Goal: Transaction & Acquisition: Book appointment/travel/reservation

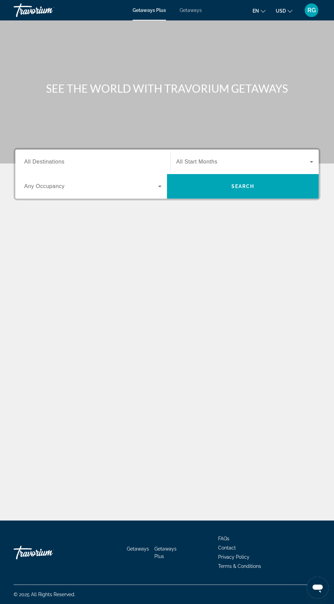
click at [201, 8] on div "Getaways Plus Getaways en English Español Français Italiano Português русский U…" at bounding box center [167, 10] width 334 height 18
click at [199, 16] on div "Getaways Plus Getaways en English Español Français Italiano Português русский U…" at bounding box center [167, 10] width 334 height 18
click at [193, 10] on span "Getaways" at bounding box center [191, 9] width 22 height 5
click at [108, 163] on input "Destination All Destinations" at bounding box center [92, 162] width 137 height 8
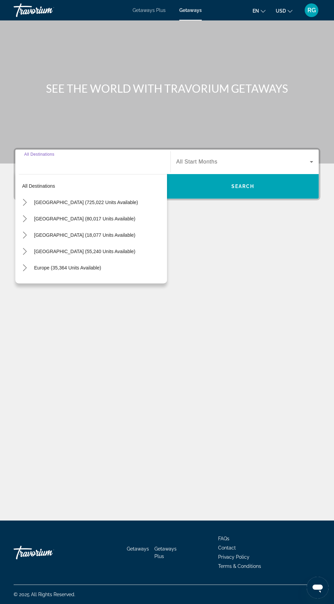
scroll to position [52, 0]
click at [121, 194] on span "Select destination: United States (725,022 units available)" at bounding box center [99, 202] width 136 height 16
type input "**********"
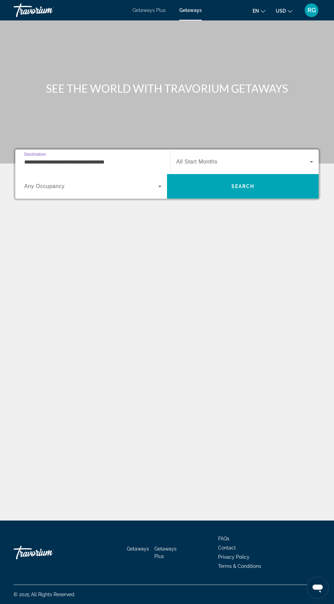
click at [252, 158] on span "Search widget" at bounding box center [243, 162] width 134 height 8
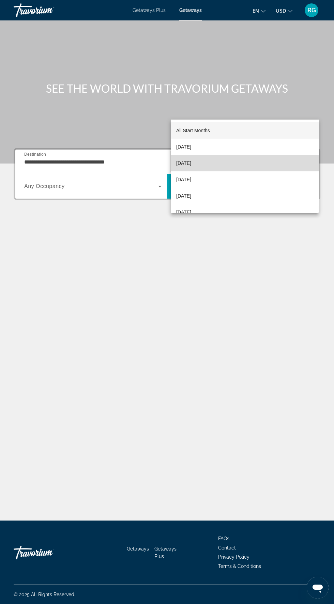
click at [234, 166] on mat-option "[DATE]" at bounding box center [245, 163] width 148 height 16
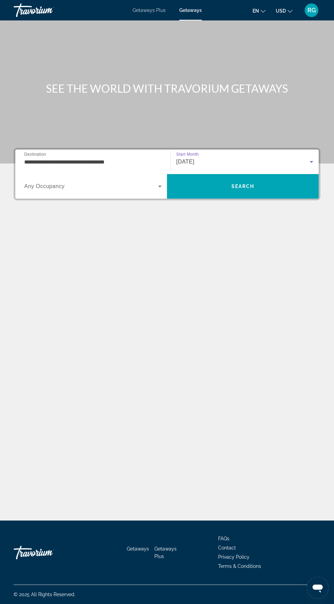
click at [130, 182] on span "Search widget" at bounding box center [91, 186] width 134 height 8
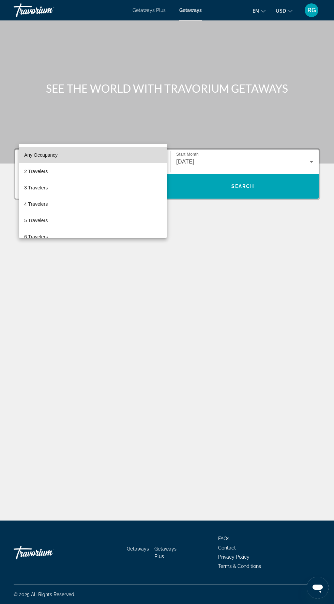
click at [140, 163] on mat-option "Any Occupancy" at bounding box center [93, 155] width 148 height 16
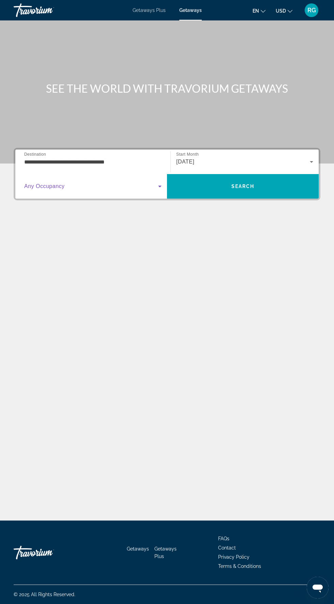
click at [143, 182] on span "Search widget" at bounding box center [91, 186] width 134 height 8
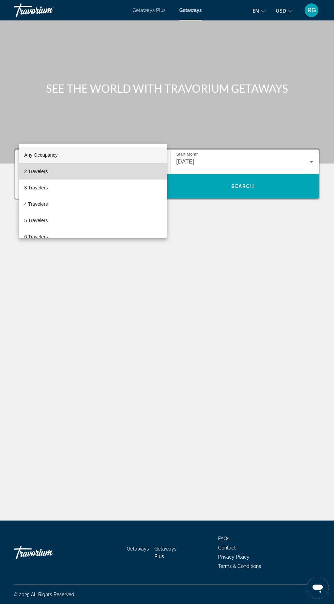
click at [113, 178] on mat-option "2 Travelers" at bounding box center [93, 171] width 148 height 16
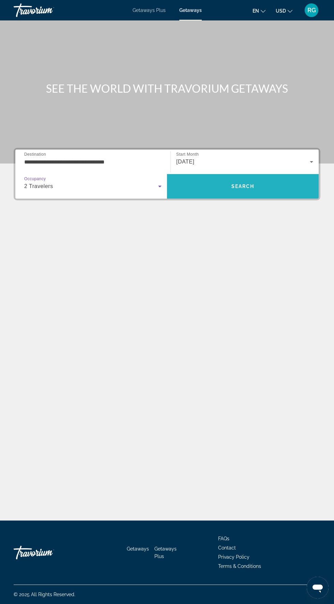
click at [242, 174] on span "Search" at bounding box center [243, 186] width 152 height 25
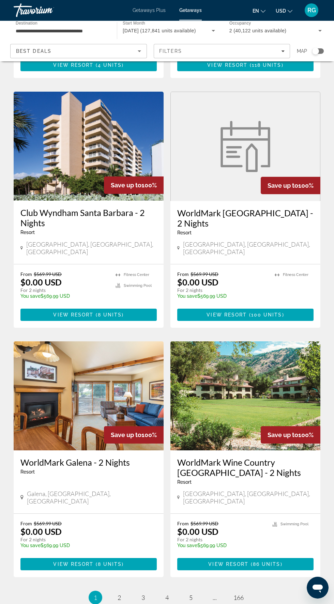
scroll to position [992, 0]
click at [188, 592] on link "page 5" at bounding box center [191, 598] width 12 height 12
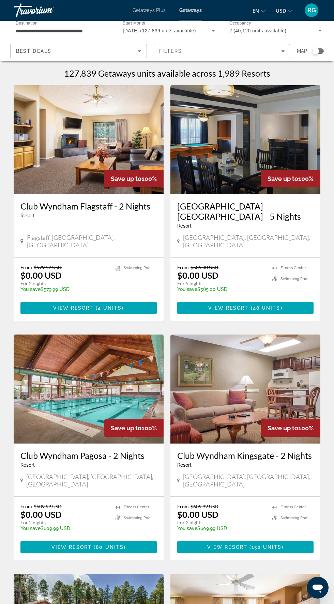
click at [65, 30] on input "**********" at bounding box center [62, 31] width 92 height 8
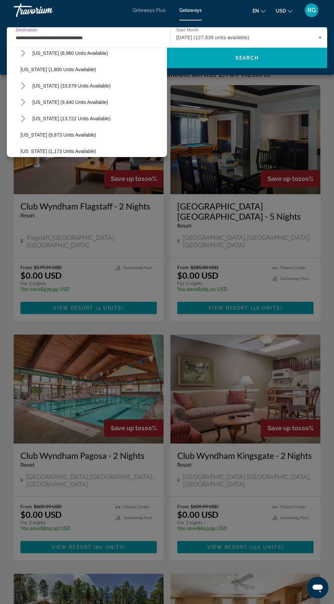
scroll to position [550, 0]
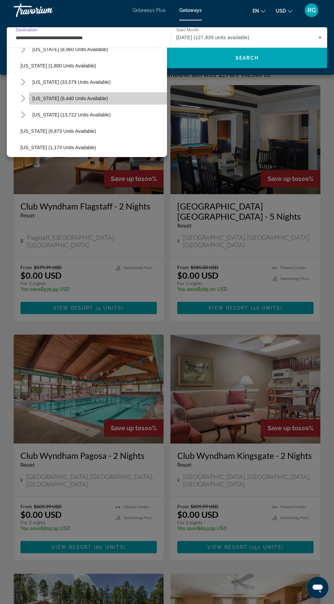
click at [95, 98] on span "[US_STATE] (9,440 units available)" at bounding box center [70, 98] width 76 height 5
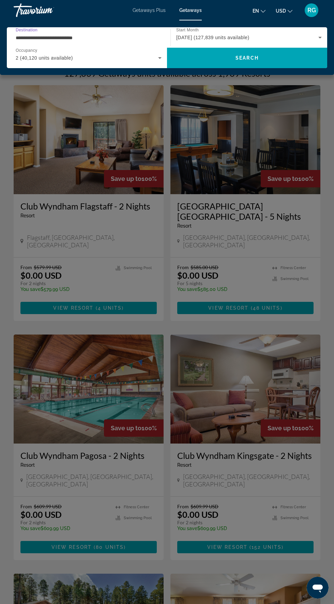
click at [111, 40] on input "**********" at bounding box center [87, 38] width 142 height 8
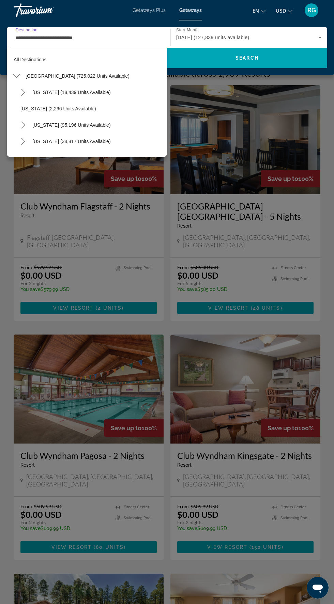
scroll to position [548, 0]
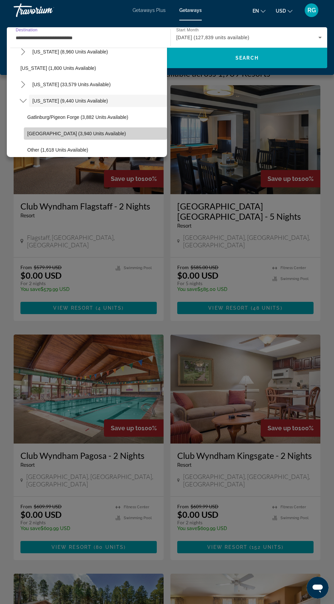
click at [102, 137] on span "Select destination: Nashville (3,940 units available)" at bounding box center [95, 133] width 143 height 16
type input "**********"
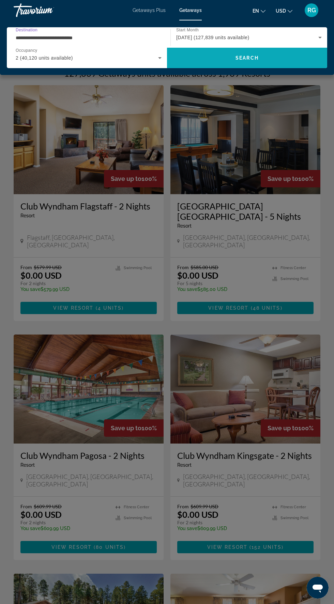
click at [223, 62] on span "Search" at bounding box center [247, 58] width 160 height 16
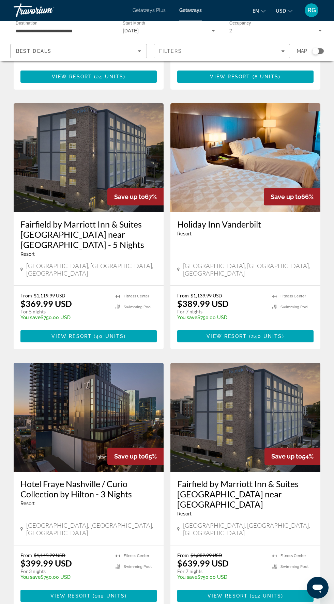
scroll to position [971, 0]
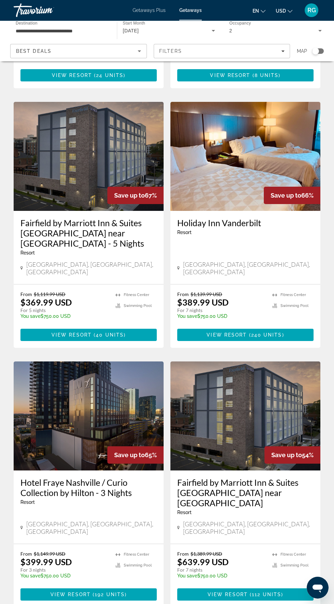
click at [275, 372] on img "Main content" at bounding box center [245, 416] width 150 height 109
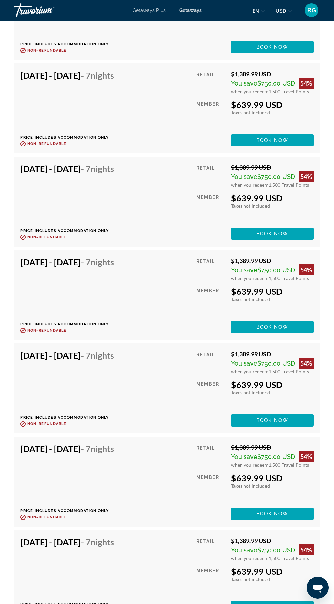
scroll to position [1750, 0]
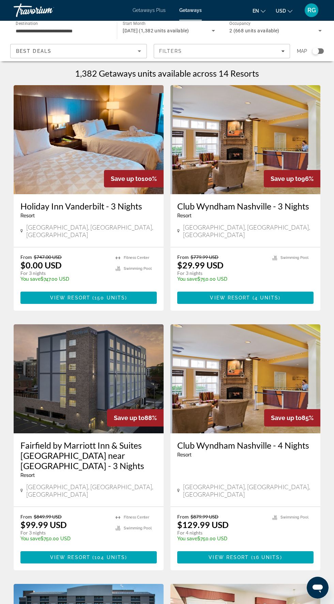
click at [70, 30] on input "**********" at bounding box center [62, 31] width 92 height 8
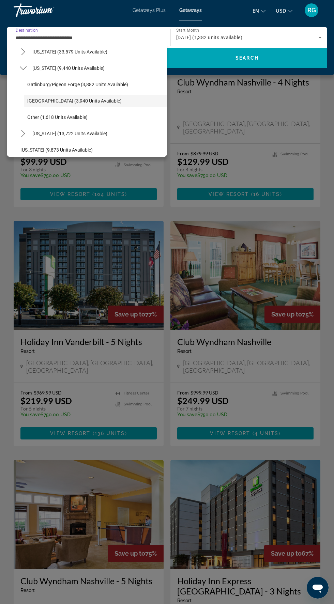
scroll to position [365, 0]
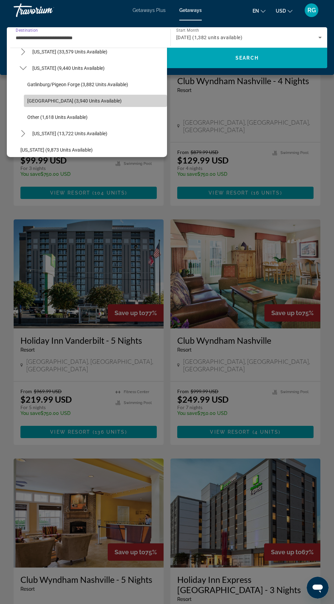
click at [97, 100] on span "Select destination: Nashville (3,940 units available)" at bounding box center [95, 101] width 143 height 16
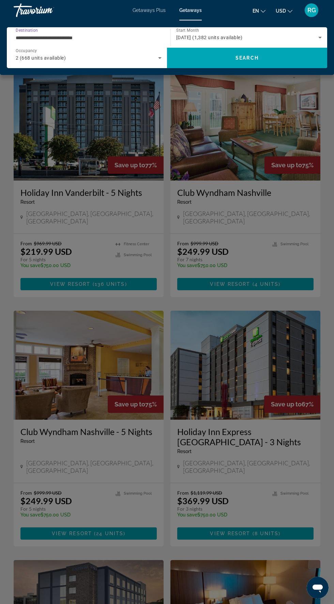
scroll to position [0, 0]
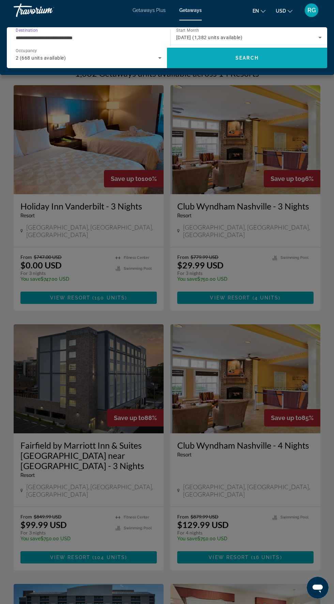
click at [274, 59] on span "Search" at bounding box center [247, 58] width 160 height 16
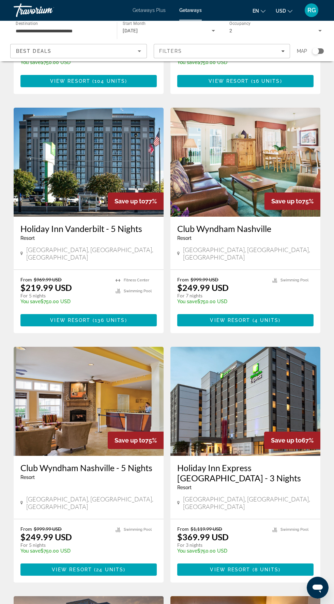
scroll to position [971, 0]
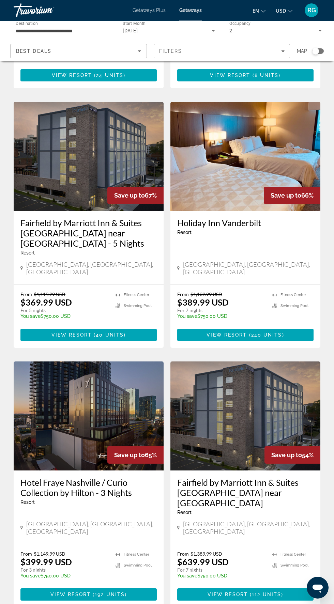
click at [112, 113] on img "Main content" at bounding box center [89, 156] width 150 height 109
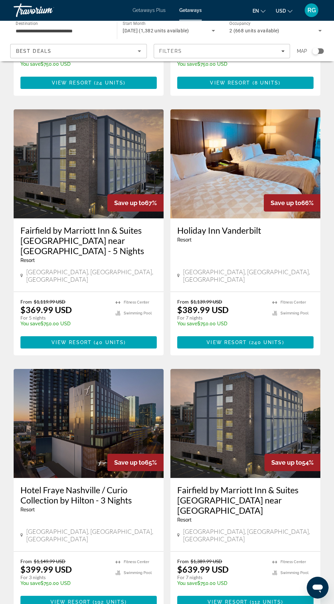
scroll to position [971, 0]
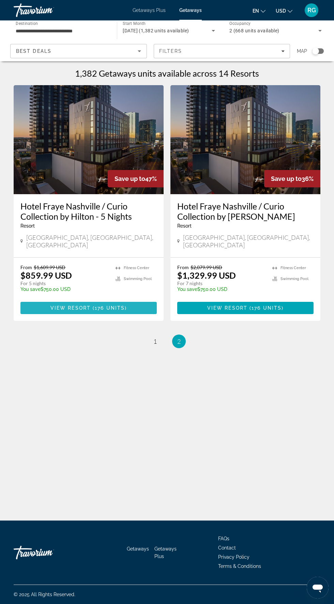
click at [111, 300] on span "Main content" at bounding box center [88, 308] width 136 height 16
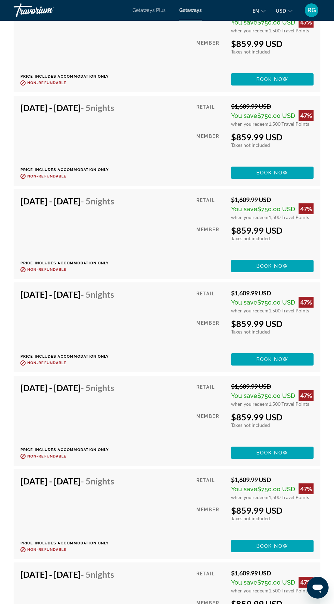
scroll to position [1445, 0]
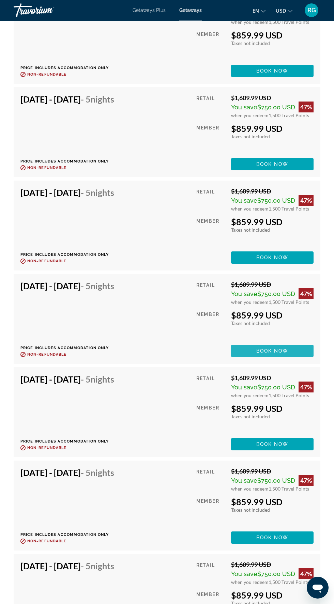
click at [300, 350] on span "Main content" at bounding box center [272, 351] width 82 height 16
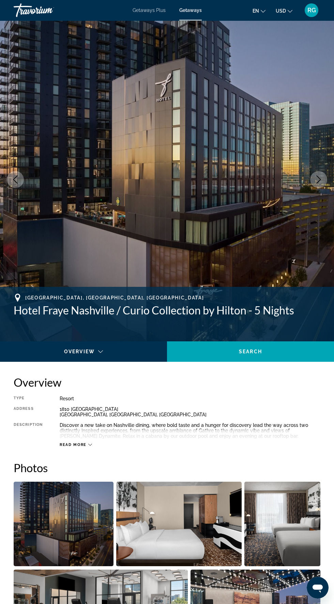
scroll to position [20, 0]
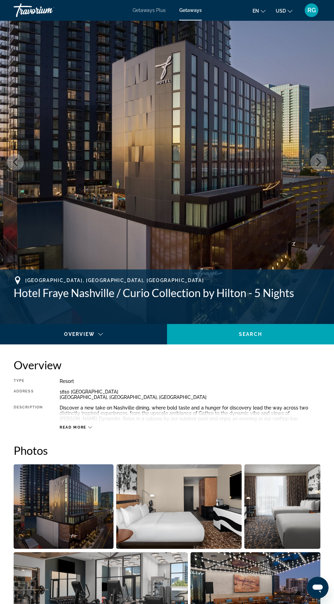
click at [72, 496] on img "Open full-screen image slider" at bounding box center [64, 507] width 100 height 85
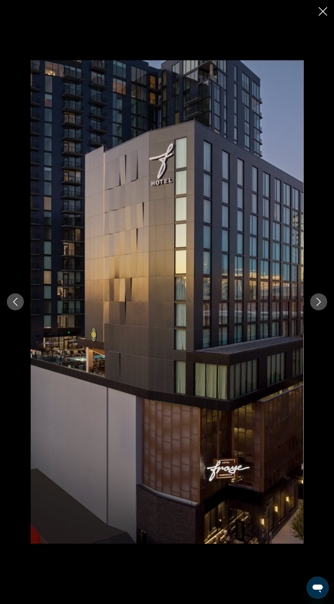
click at [319, 306] on icon "Next image" at bounding box center [319, 302] width 8 height 8
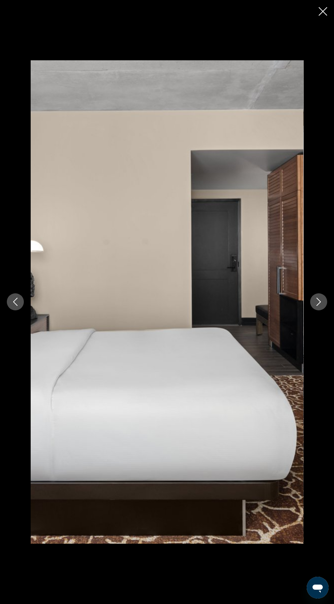
click at [322, 306] on icon "Next image" at bounding box center [319, 302] width 8 height 8
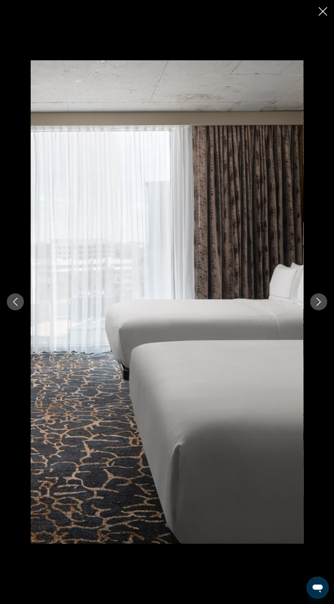
click at [319, 306] on icon "Next image" at bounding box center [319, 302] width 8 height 8
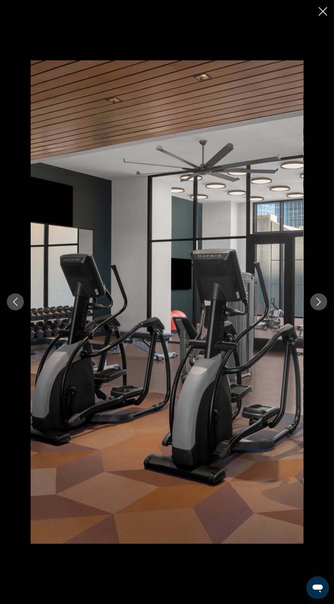
click at [318, 306] on icon "Next image" at bounding box center [319, 302] width 8 height 8
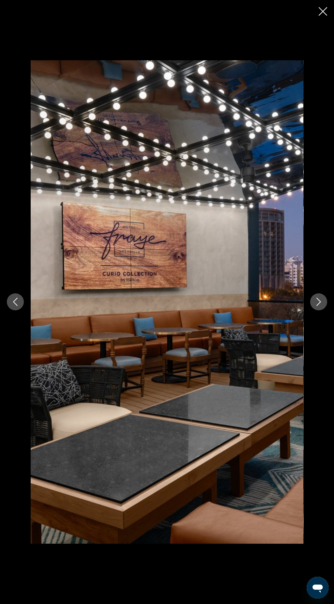
click at [321, 306] on icon "Next image" at bounding box center [319, 302] width 4 height 8
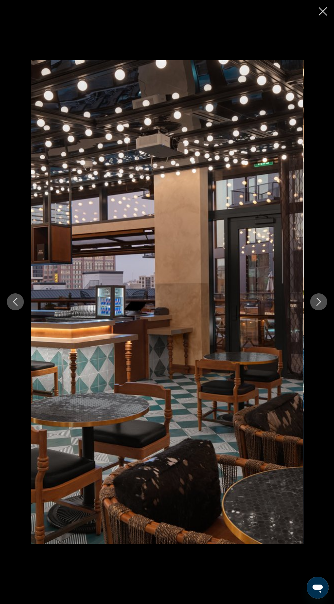
click at [319, 306] on icon "Next image" at bounding box center [319, 302] width 4 height 8
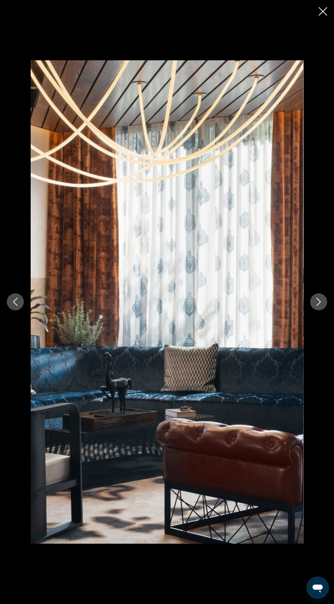
click at [319, 306] on icon "Next image" at bounding box center [319, 302] width 8 height 8
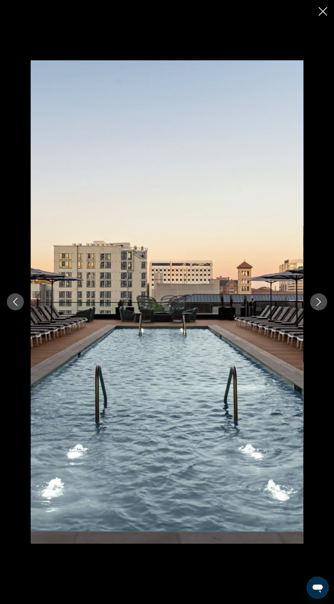
click at [320, 306] on icon "Next image" at bounding box center [319, 302] width 8 height 8
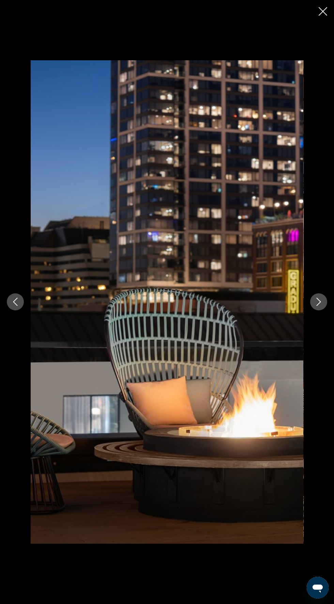
click at [320, 306] on icon "Next image" at bounding box center [319, 302] width 8 height 8
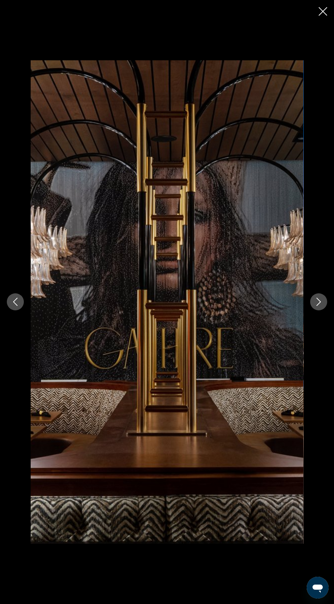
click at [318, 306] on icon "Next image" at bounding box center [319, 302] width 8 height 8
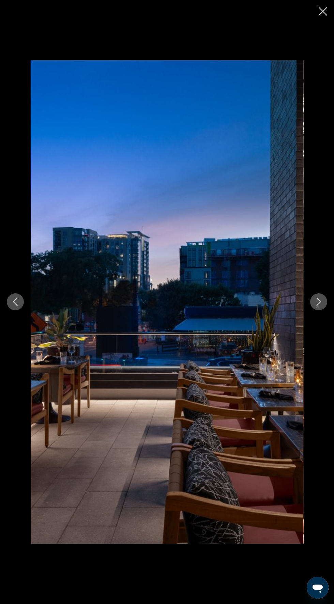
click at [319, 306] on icon "Next image" at bounding box center [319, 302] width 8 height 8
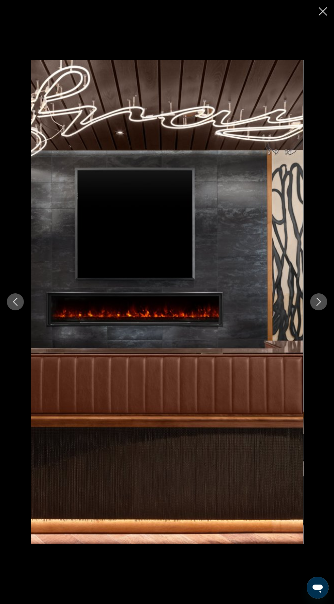
click at [319, 306] on icon "Next image" at bounding box center [319, 302] width 8 height 8
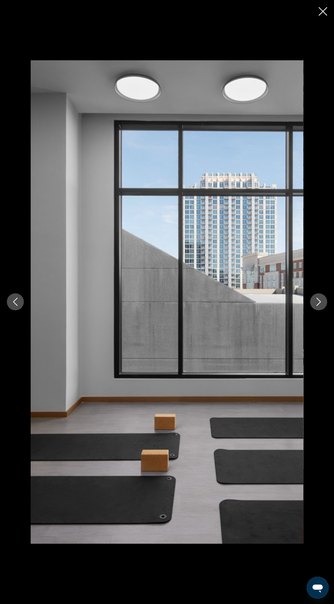
click at [319, 306] on icon "Next image" at bounding box center [319, 302] width 8 height 8
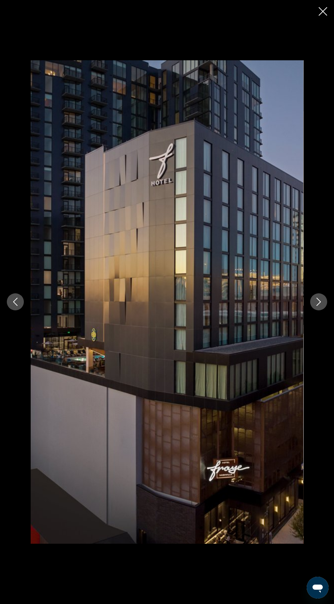
click at [327, 311] on button "Next image" at bounding box center [318, 302] width 17 height 17
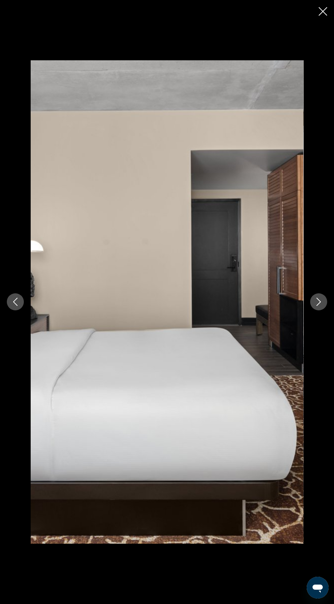
click at [319, 311] on button "Next image" at bounding box center [318, 302] width 17 height 17
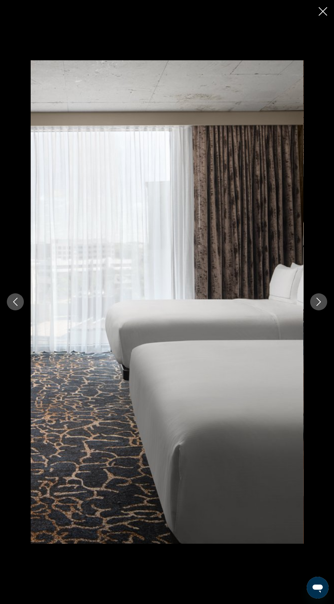
click at [319, 306] on icon "Next image" at bounding box center [319, 302] width 8 height 8
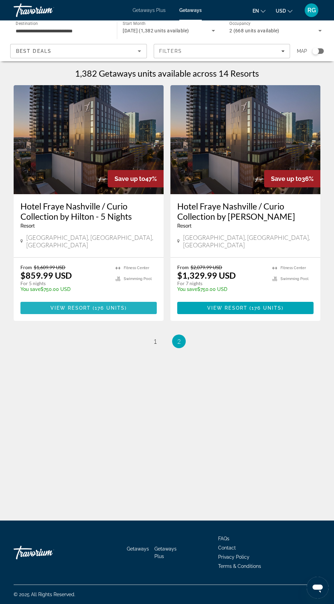
click at [109, 305] on span "176 units" at bounding box center [110, 307] width 30 height 5
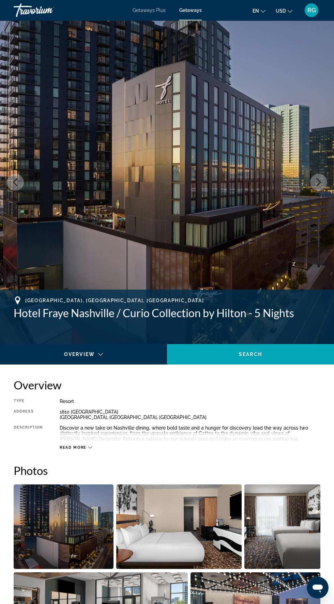
scroll to position [6, 0]
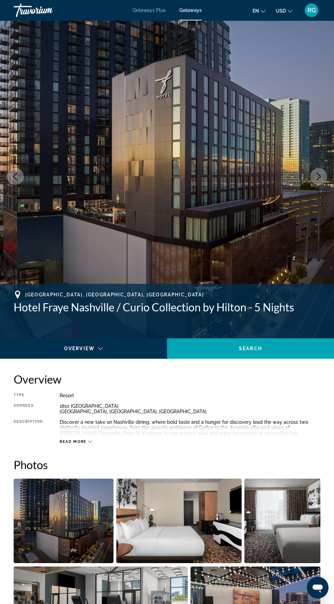
click at [90, 441] on icon "Main content" at bounding box center [90, 442] width 4 height 4
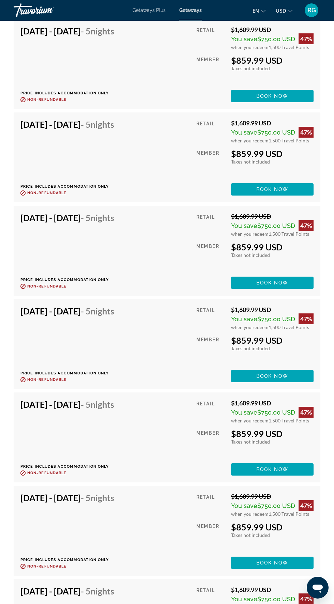
scroll to position [1331, 0]
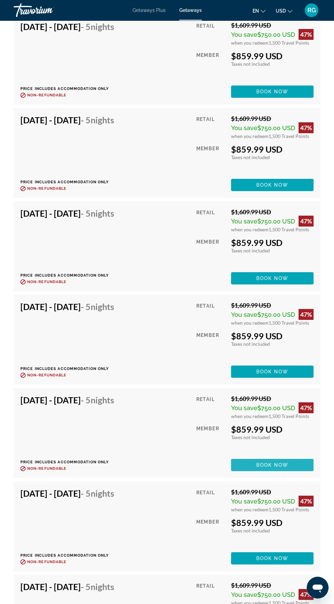
click at [297, 464] on span "Main content" at bounding box center [272, 465] width 82 height 16
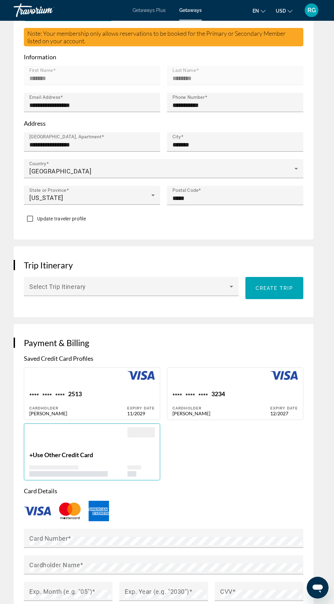
scroll to position [386, 0]
click at [117, 390] on div "**** **** **** 2513" at bounding box center [78, 394] width 98 height 9
type input "*******"
type input "********"
type input "**********"
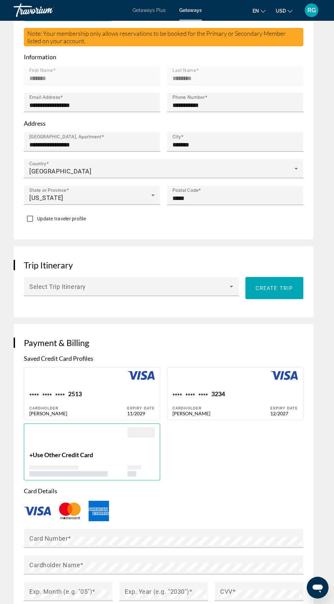
type input "**********"
type input "*******"
type input "*****"
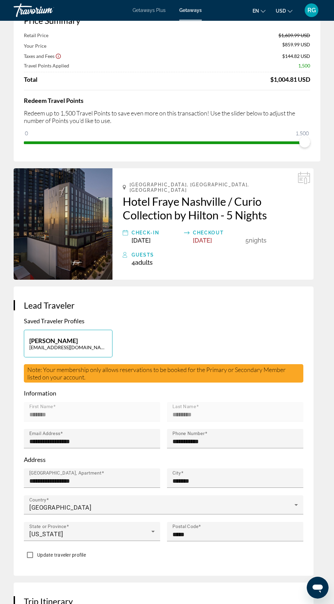
scroll to position [50, 0]
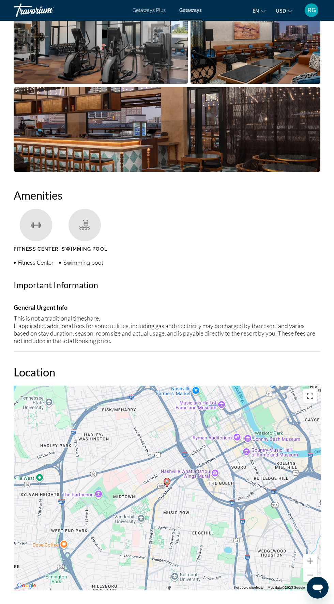
scroll to position [673, 0]
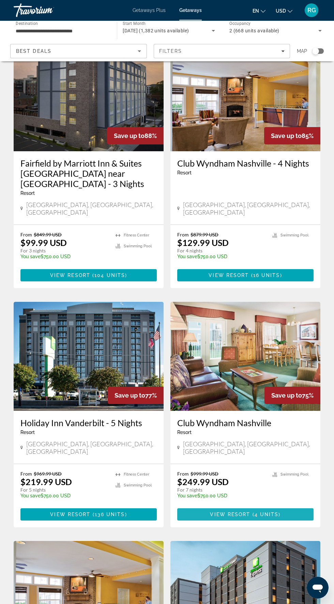
scroll to position [284, 0]
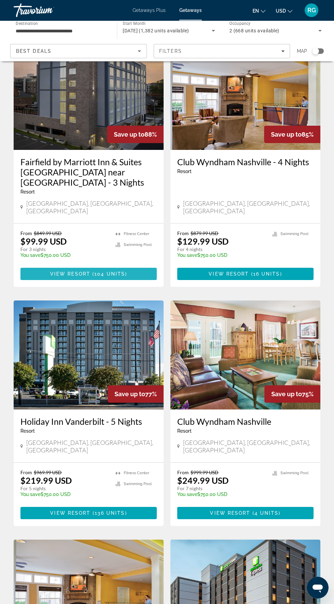
click at [123, 266] on span "Main content" at bounding box center [88, 274] width 136 height 16
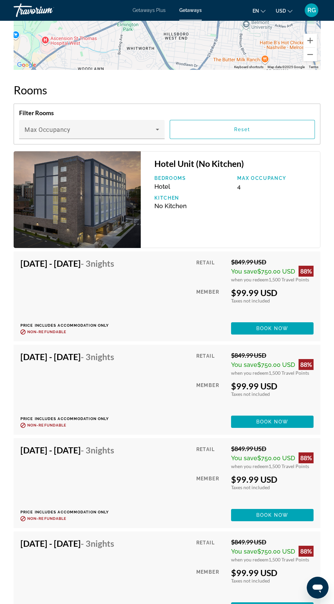
scroll to position [1090, 0]
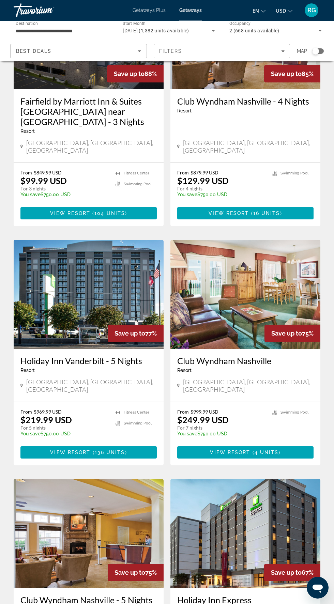
scroll to position [345, 0]
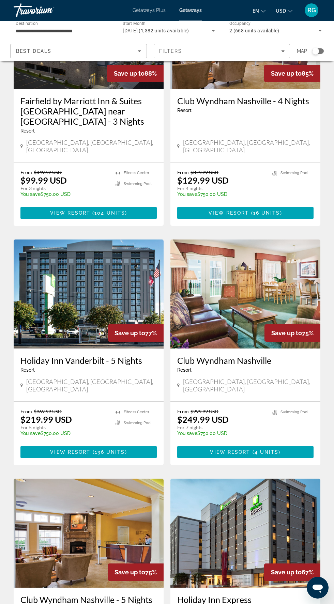
click at [289, 402] on div "From $999.99 USD $249.99 USD For 7 nights You save $750.00 USD temp 4.4 Swimmin…" at bounding box center [245, 433] width 150 height 63
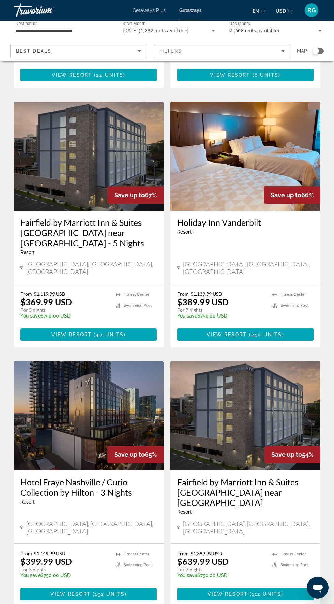
scroll to position [971, 0]
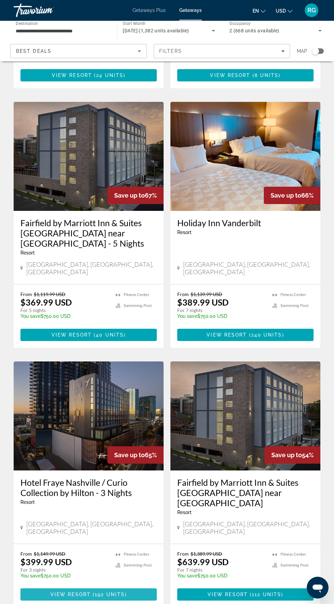
click at [121, 592] on span "192 units" at bounding box center [110, 594] width 30 height 5
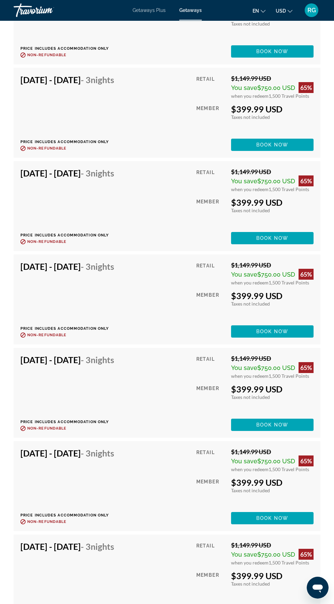
scroll to position [1767, 0]
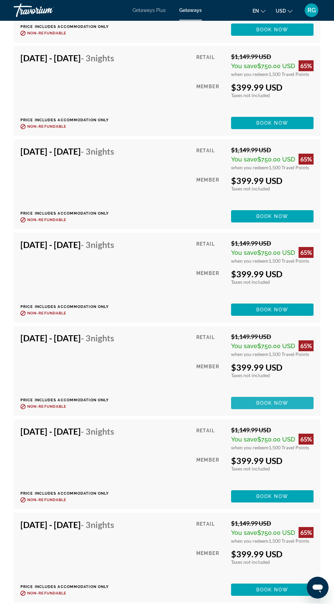
click at [293, 404] on span "Main content" at bounding box center [272, 403] width 82 height 16
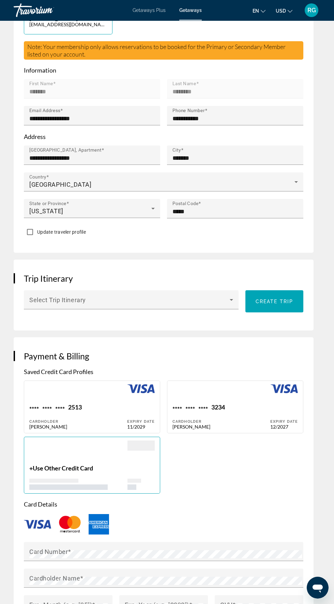
scroll to position [385, 0]
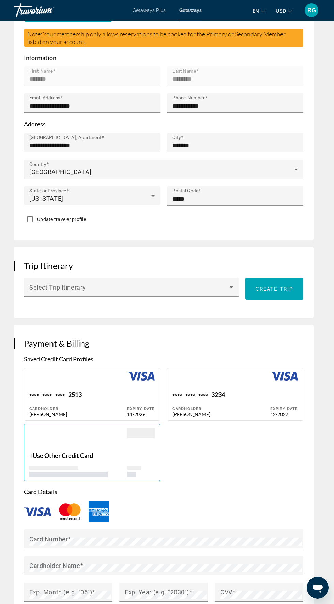
click at [111, 407] on div "Cardholder" at bounding box center [78, 409] width 98 height 4
type input "*******"
type input "********"
type input "**********"
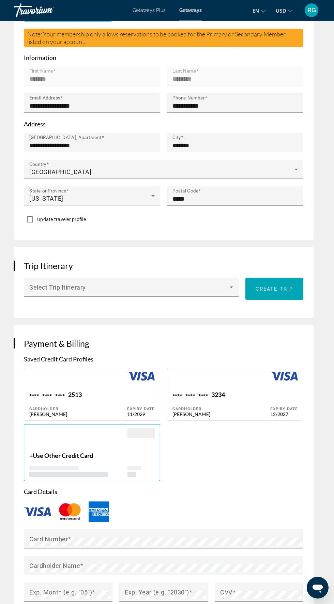
type input "*******"
type input "*****"
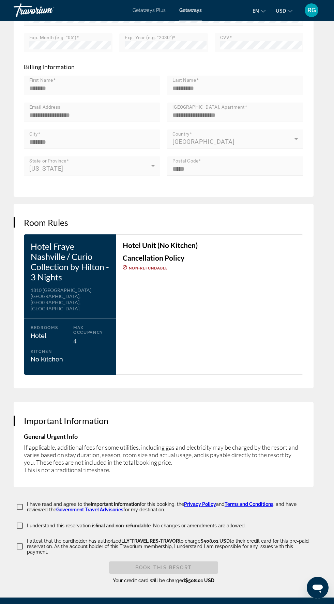
scroll to position [935, 0]
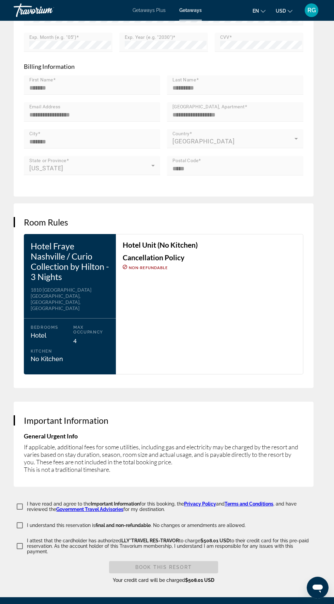
click at [33, 538] on p "I attest that the cardholder has authorized LLY*TRAVEL RES-TRAVOR to charge $50…" at bounding box center [170, 546] width 287 height 16
click at [178, 565] on span "Book this Resort" at bounding box center [163, 567] width 57 height 5
